Goal: Task Accomplishment & Management: Use online tool/utility

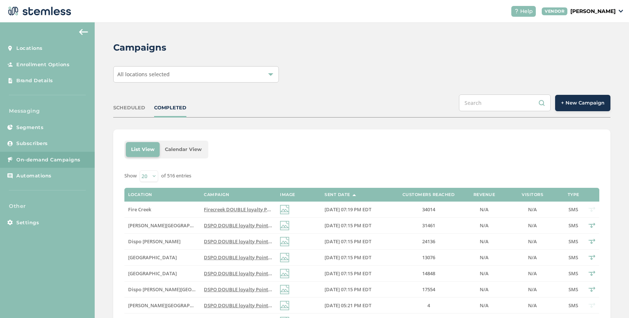
click at [578, 106] on button "+ New Campaign" at bounding box center [582, 103] width 55 height 16
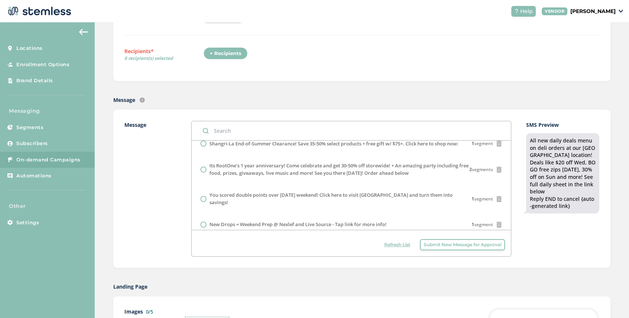
scroll to position [105, 0]
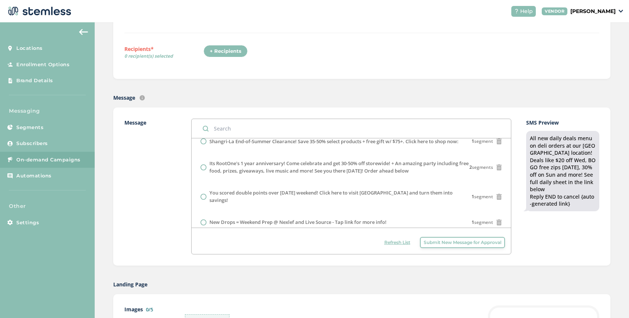
click at [440, 244] on span "Submit New Message for Approval" at bounding box center [463, 242] width 78 height 7
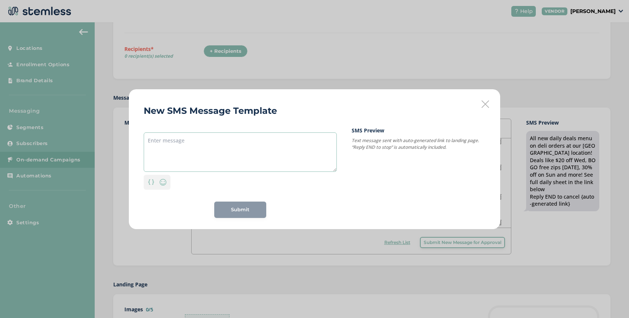
click at [219, 139] on textarea at bounding box center [240, 151] width 193 height 39
paste textarea "Fresh Nexleaf and Live Source Drops are live! - Tap for more info"
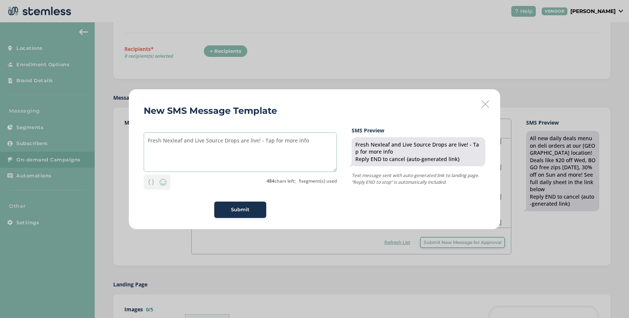
click at [179, 142] on textarea "Fresh Nexleaf and Live Source Drops are live! - Tap for more info" at bounding box center [240, 151] width 193 height 39
click at [302, 141] on textarea "Fresh Nexlef and Live Source Drops are live! - Tap for more info" at bounding box center [240, 151] width 193 height 39
click at [270, 140] on textarea "Fresh Nexlef and Live Source Drops are live! - Tap for more info!" at bounding box center [240, 151] width 193 height 39
type textarea "Fresh Nexlef and Live Source Drops are live! - Tap link for more info!"
click at [241, 210] on span "Submit" at bounding box center [240, 209] width 19 height 7
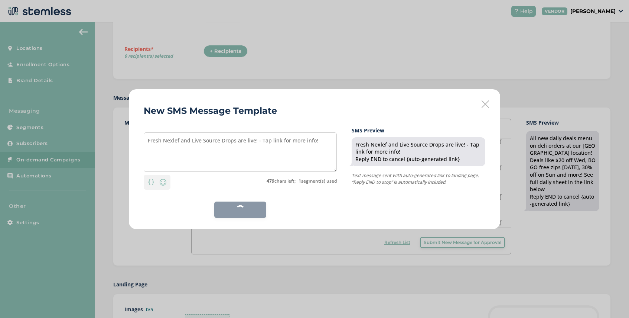
scroll to position [0, 0]
